Goal: Task Accomplishment & Management: Manage account settings

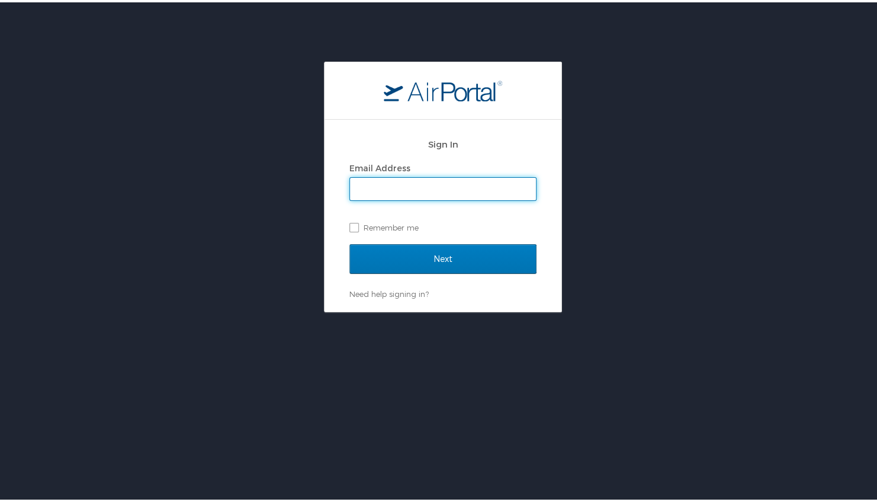
drag, startPoint x: 466, startPoint y: 187, endPoint x: 467, endPoint y: 180, distance: 7.2
click at [467, 184] on input "Email Address" at bounding box center [443, 186] width 186 height 23
type input "tina.hopkins@lumistella.com"
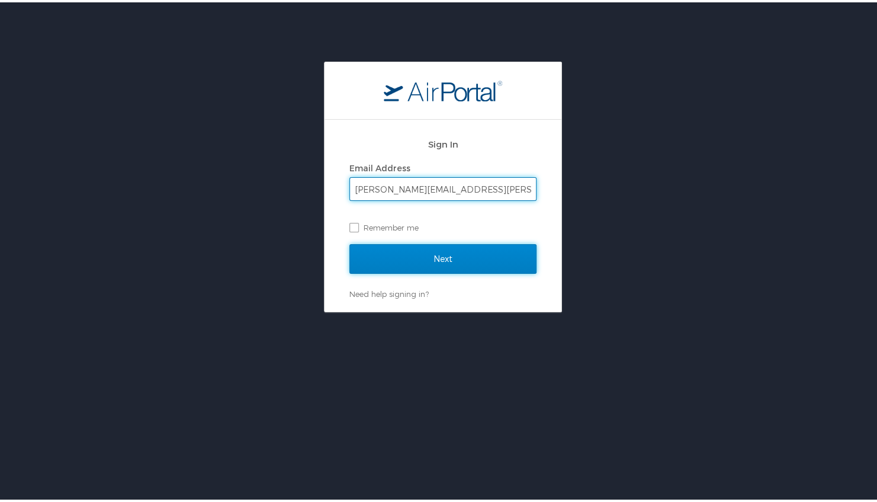
click at [458, 256] on input "Next" at bounding box center [442, 257] width 187 height 30
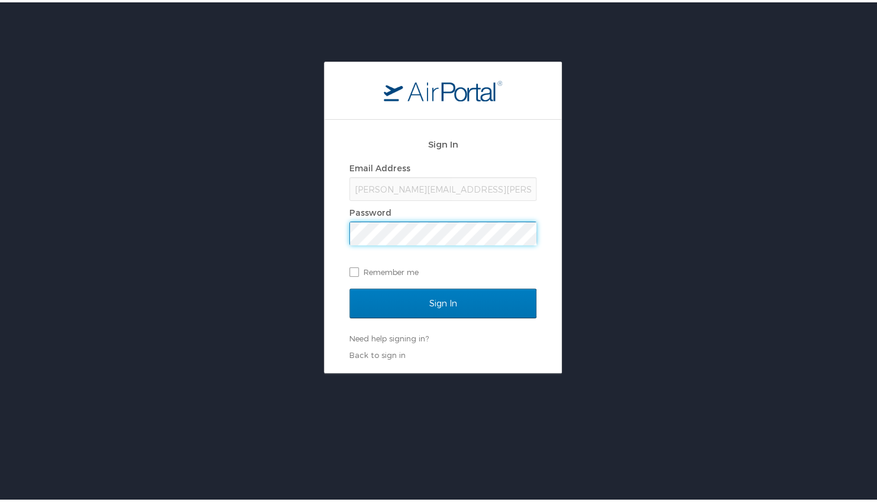
click at [349, 286] on input "Sign In" at bounding box center [442, 301] width 187 height 30
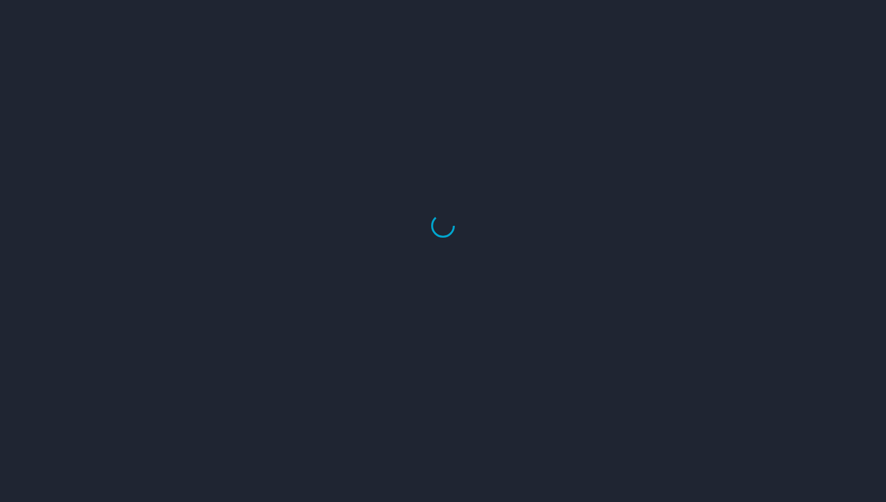
select select "US"
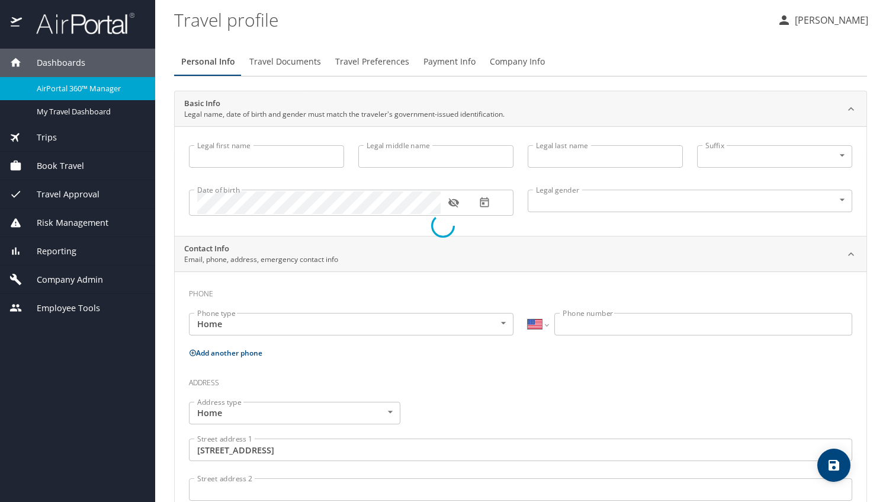
type input "Bettina"
type input "Hopkins"
type input "Female"
type input "David"
type input "Hopkins"
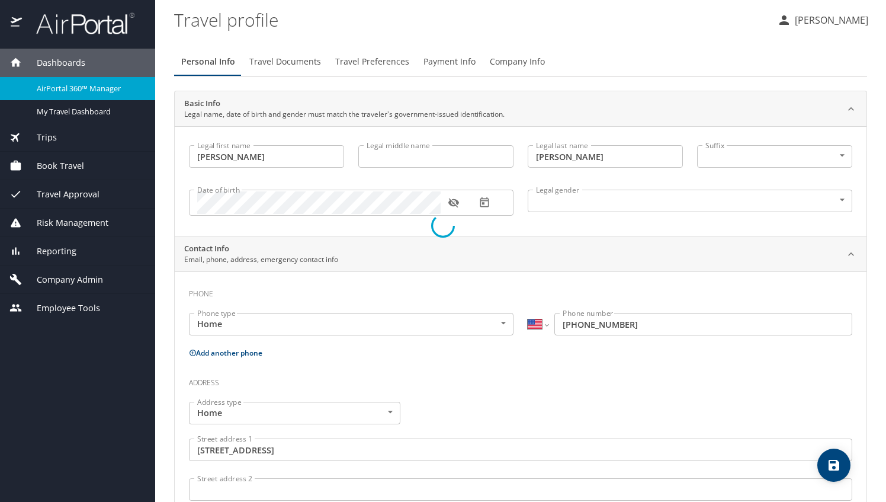
type input "(770) 843-0289"
type input "dtahop44@yahoo.com"
type input "United States of America"
type input "Georgia"
type input "United States of America"
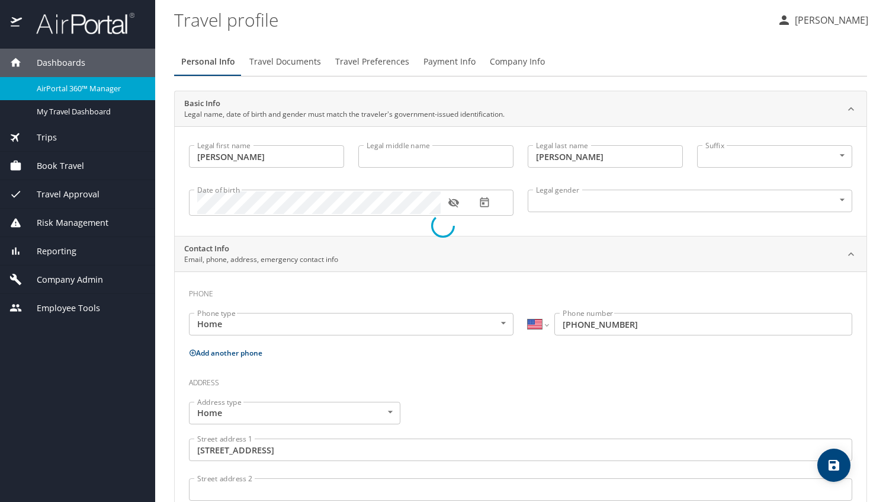
type input "Georgia"
select select "US"
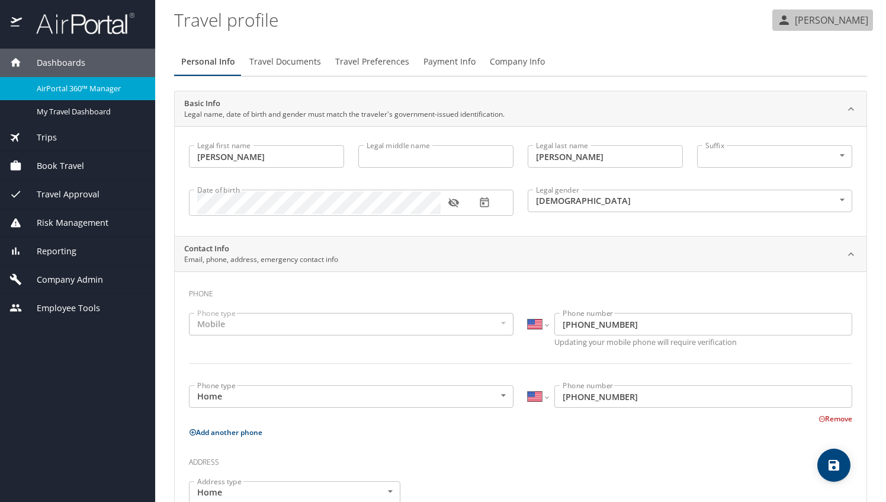
click at [842, 17] on p "[PERSON_NAME]" at bounding box center [829, 20] width 77 height 14
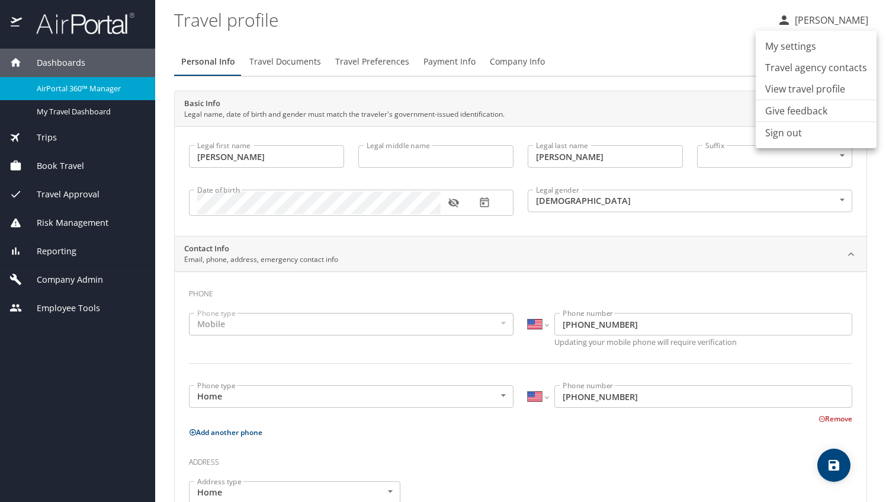
click at [785, 88] on li "View travel profile" at bounding box center [816, 88] width 121 height 21
